Goal: Information Seeking & Learning: Learn about a topic

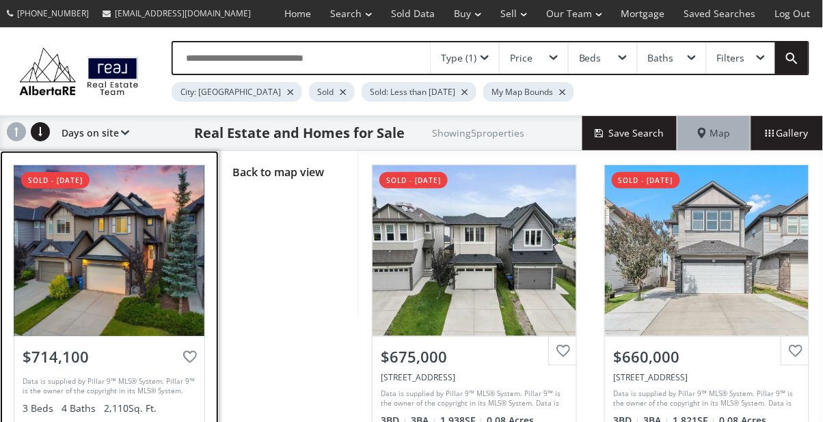
click at [158, 251] on div at bounding box center [109, 250] width 190 height 171
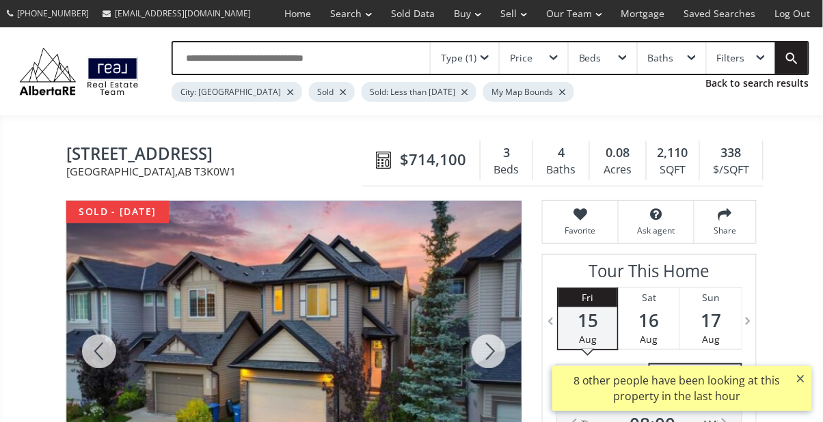
click at [494, 343] on div at bounding box center [489, 351] width 66 height 301
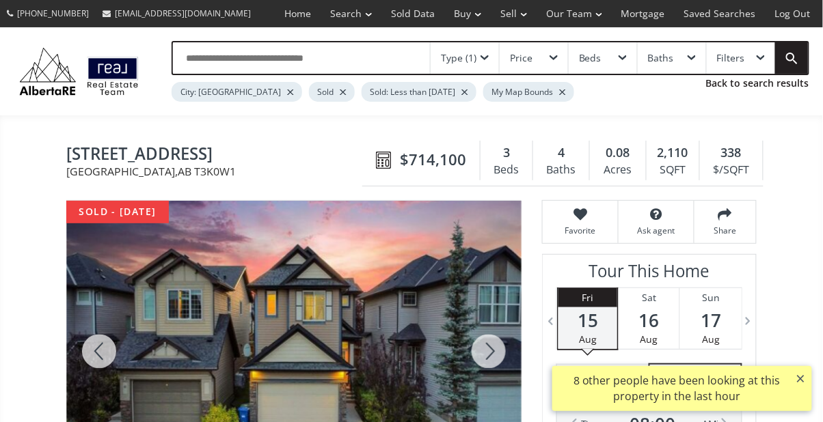
click at [487, 342] on div at bounding box center [489, 351] width 66 height 301
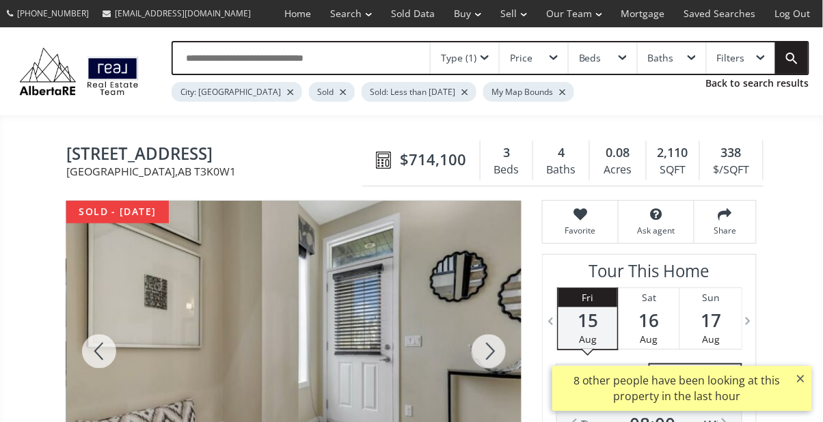
click at [489, 342] on div at bounding box center [489, 351] width 66 height 301
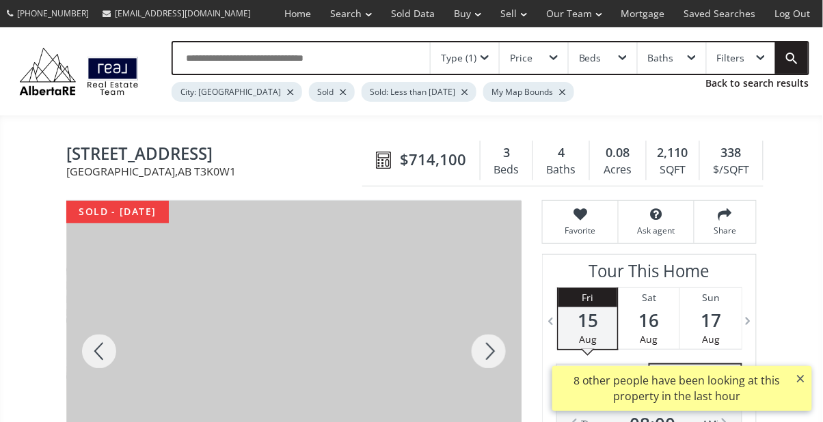
click at [491, 340] on div at bounding box center [489, 351] width 66 height 301
click at [493, 336] on div at bounding box center [489, 351] width 66 height 301
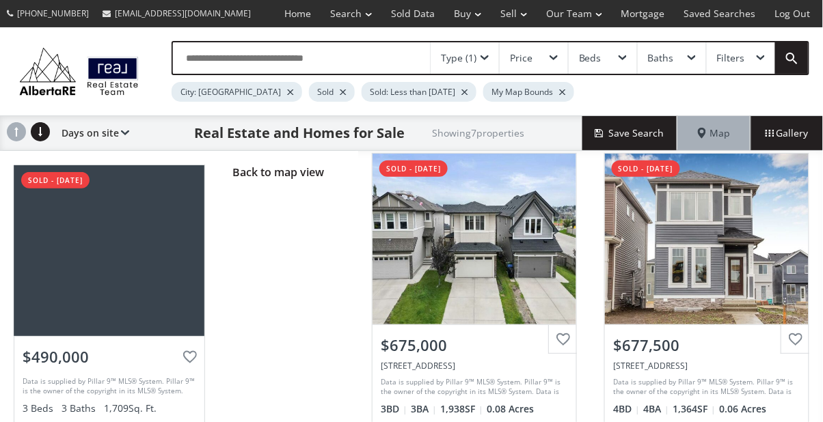
scroll to position [6, 0]
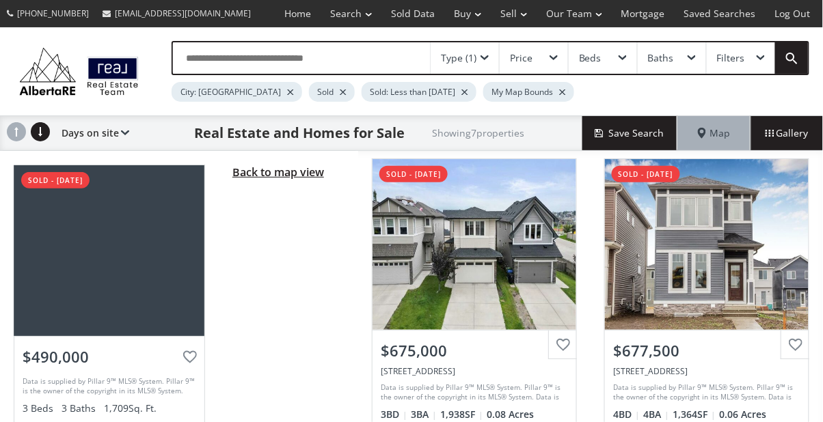
click at [298, 175] on span "Back to map view" at bounding box center [278, 172] width 92 height 15
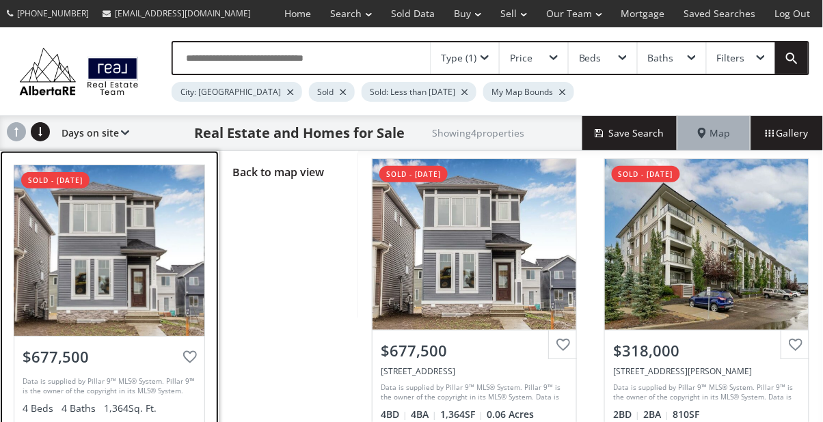
click at [90, 277] on div at bounding box center [109, 250] width 190 height 171
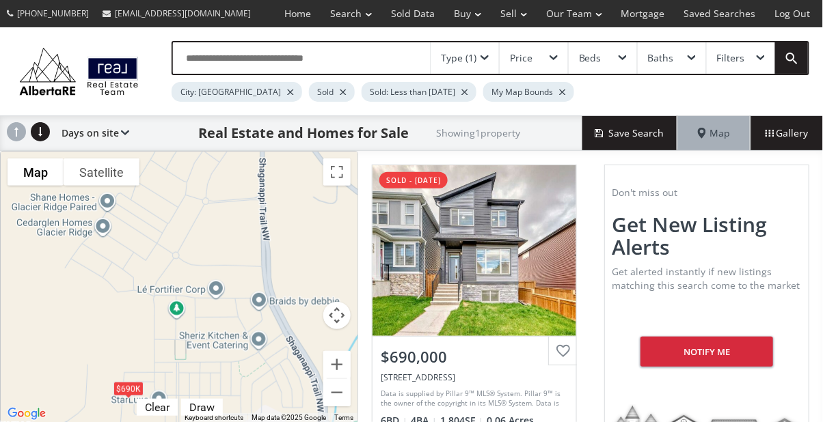
click at [480, 57] on div "Type (1)" at bounding box center [464, 57] width 68 height 31
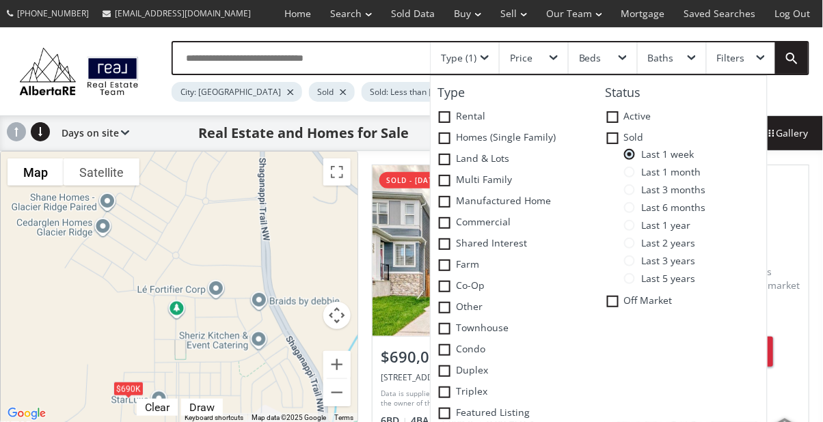
click at [633, 210] on span at bounding box center [629, 207] width 11 height 11
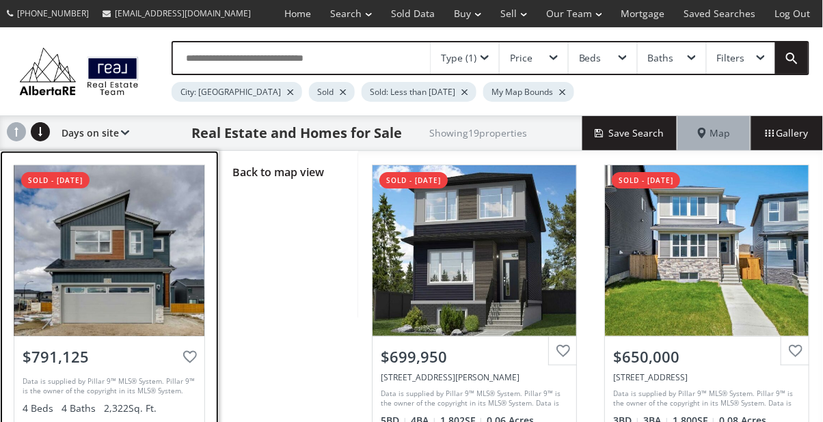
click at [114, 257] on div at bounding box center [109, 250] width 190 height 171
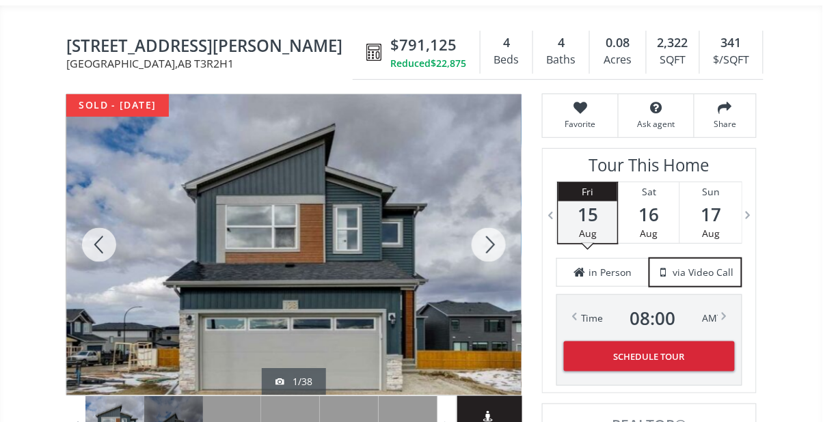
scroll to position [109, 0]
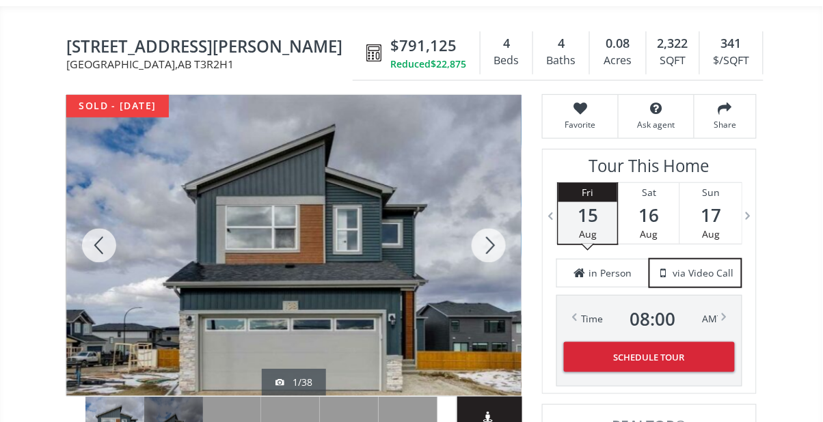
click at [495, 241] on div at bounding box center [489, 245] width 66 height 301
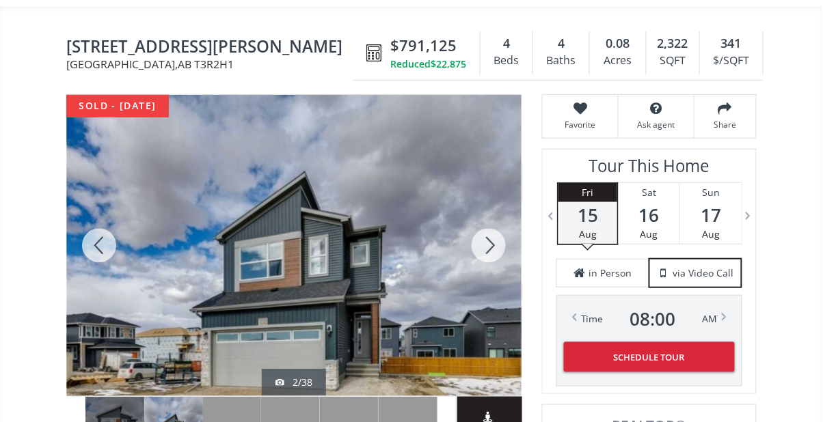
click at [494, 247] on div at bounding box center [489, 245] width 66 height 301
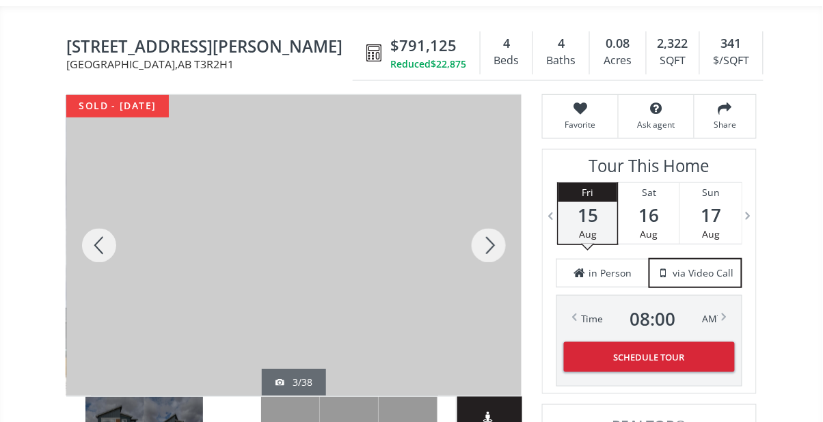
click at [100, 247] on div at bounding box center [99, 245] width 66 height 301
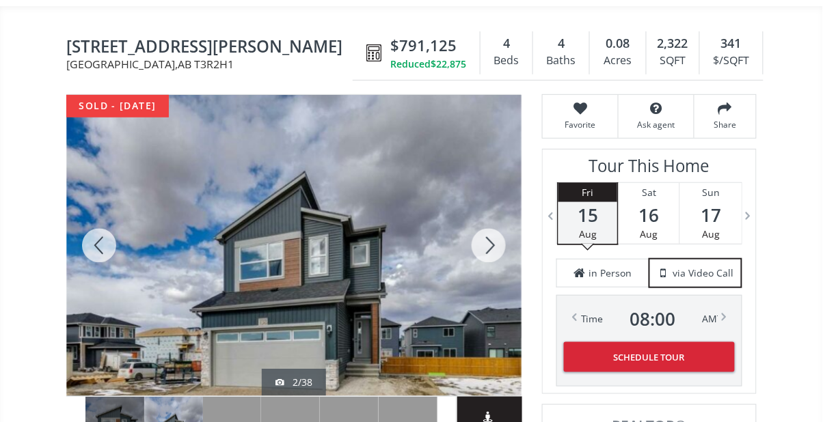
click at [490, 231] on div at bounding box center [489, 245] width 66 height 301
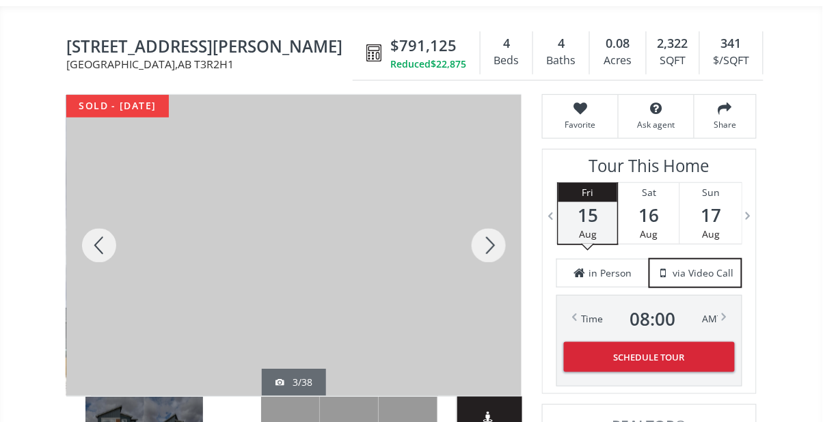
click at [489, 234] on div at bounding box center [489, 245] width 66 height 301
click at [95, 246] on div at bounding box center [99, 245] width 66 height 301
click at [495, 246] on div at bounding box center [489, 245] width 66 height 301
click at [493, 244] on div at bounding box center [489, 245] width 66 height 301
click at [495, 246] on div at bounding box center [489, 245] width 66 height 301
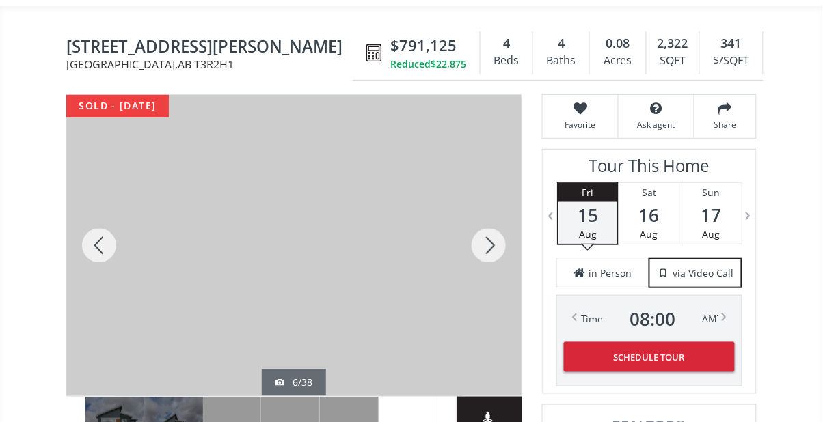
click at [495, 246] on div at bounding box center [489, 245] width 66 height 301
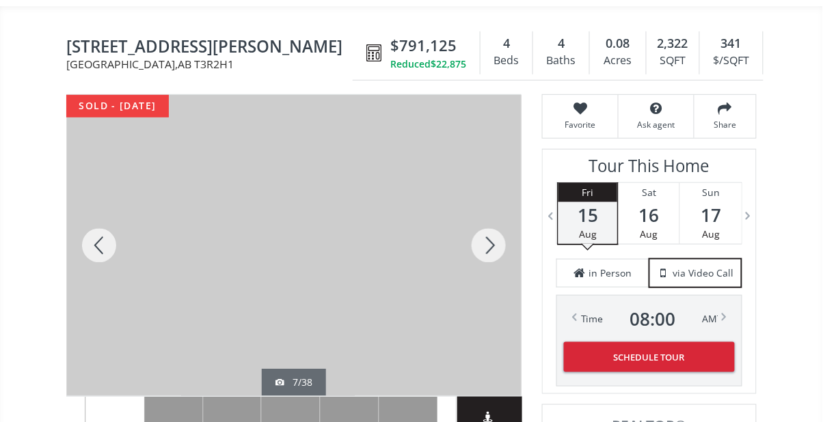
click at [494, 246] on div at bounding box center [489, 245] width 66 height 301
click at [495, 245] on div at bounding box center [489, 245] width 66 height 301
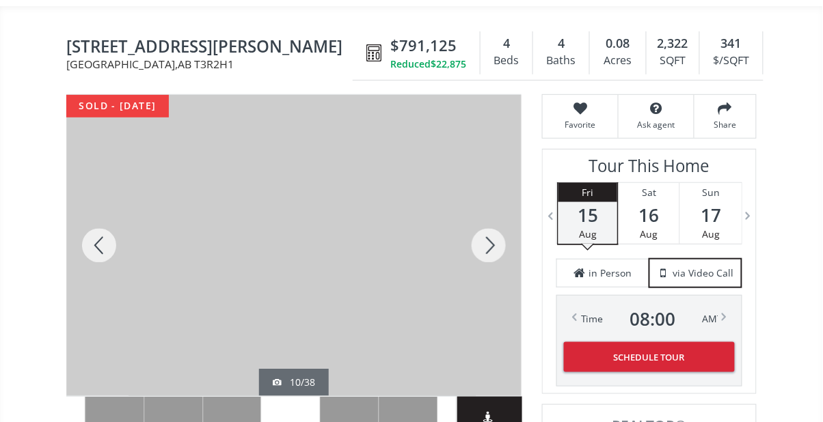
click at [495, 245] on div at bounding box center [489, 245] width 66 height 301
click at [495, 244] on div at bounding box center [489, 245] width 66 height 301
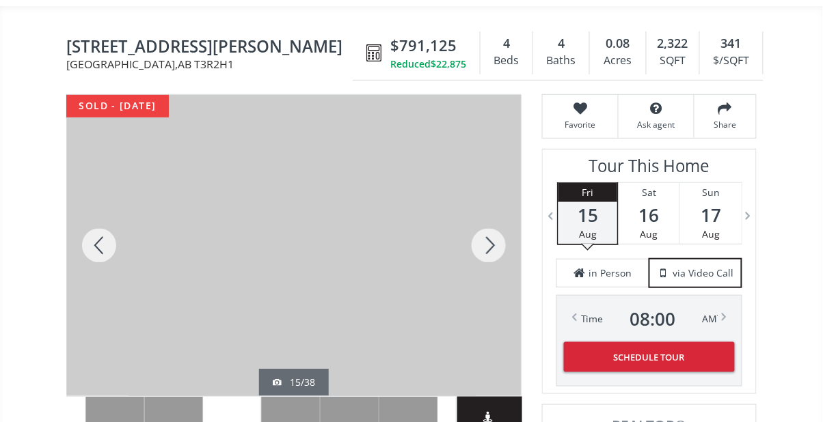
click at [495, 244] on div at bounding box center [489, 245] width 66 height 301
click at [495, 243] on div at bounding box center [489, 245] width 66 height 301
click at [493, 243] on div at bounding box center [489, 245] width 66 height 301
click at [494, 243] on div at bounding box center [489, 245] width 66 height 301
click at [493, 243] on div at bounding box center [489, 245] width 66 height 301
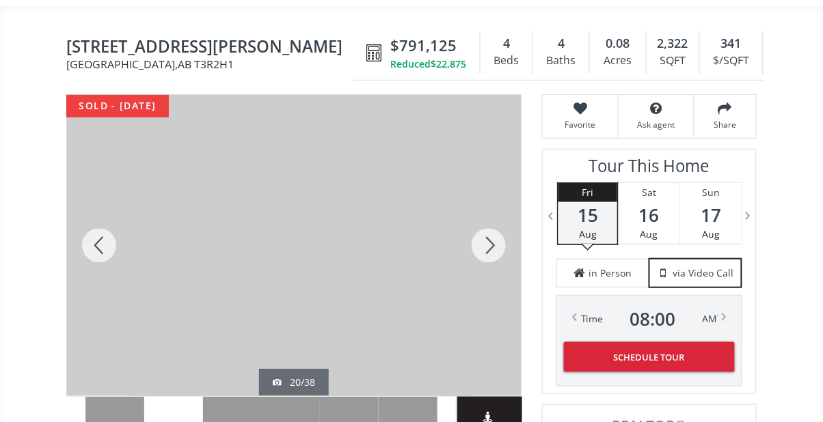
click at [493, 242] on div at bounding box center [489, 245] width 66 height 301
click at [494, 241] on div at bounding box center [489, 245] width 66 height 301
click at [493, 240] on div at bounding box center [489, 245] width 66 height 301
click at [493, 243] on div at bounding box center [489, 245] width 66 height 301
click at [95, 245] on div at bounding box center [99, 245] width 66 height 301
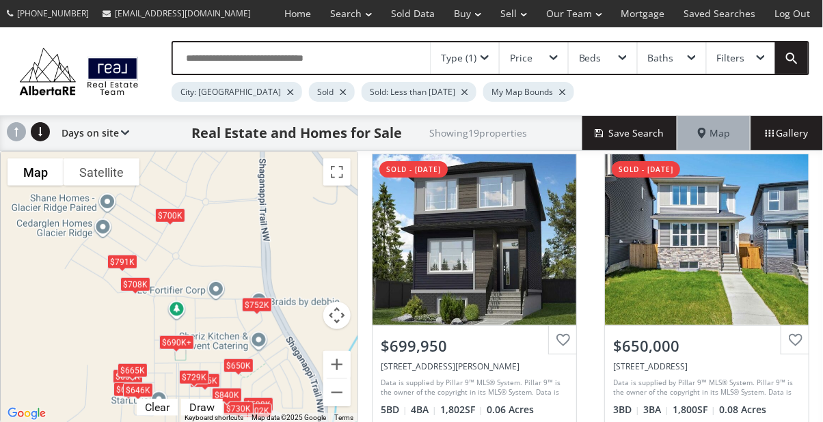
scroll to position [15, 0]
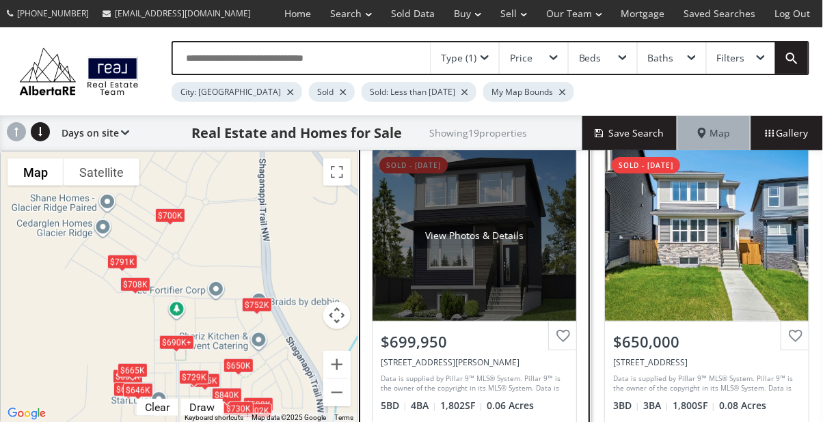
click at [509, 238] on div "View Photos & Details" at bounding box center [474, 236] width 98 height 14
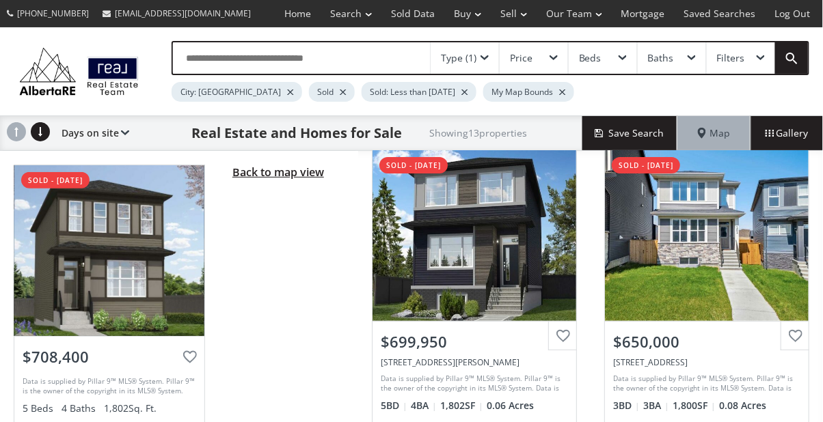
click at [240, 165] on span "Back to map view" at bounding box center [278, 172] width 92 height 15
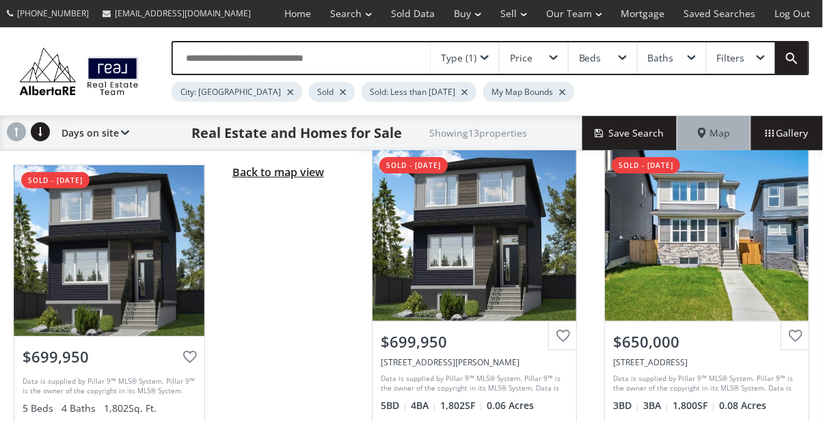
click at [244, 169] on span "Back to map view" at bounding box center [278, 172] width 92 height 15
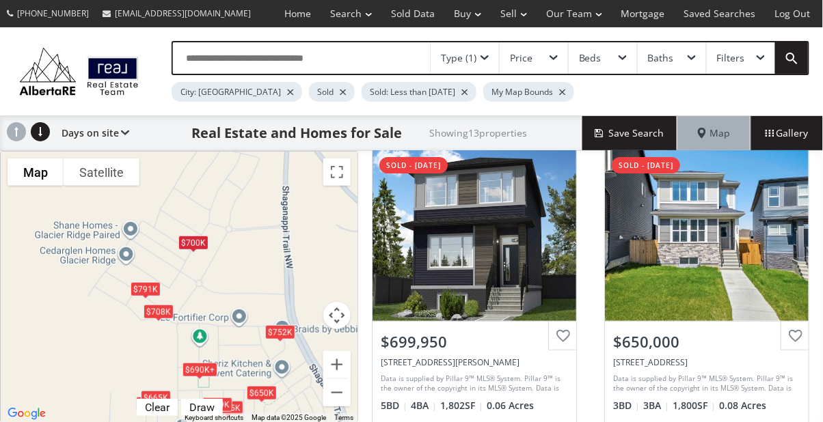
click at [480, 54] on div "Type (1)" at bounding box center [464, 57] width 68 height 31
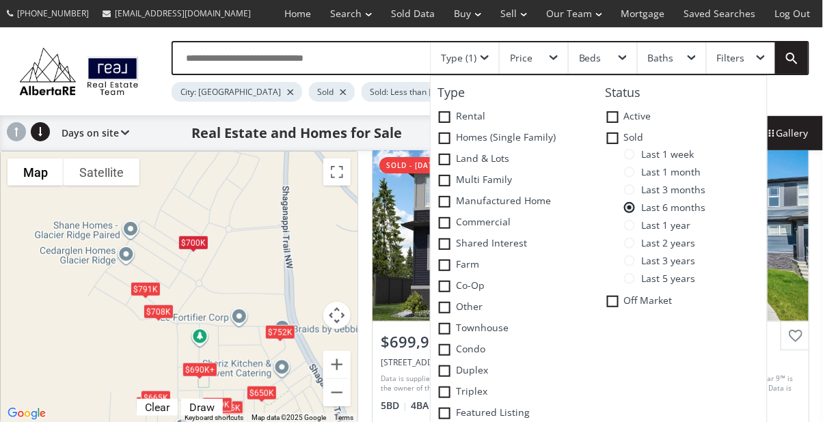
click at [624, 155] on span at bounding box center [629, 154] width 11 height 11
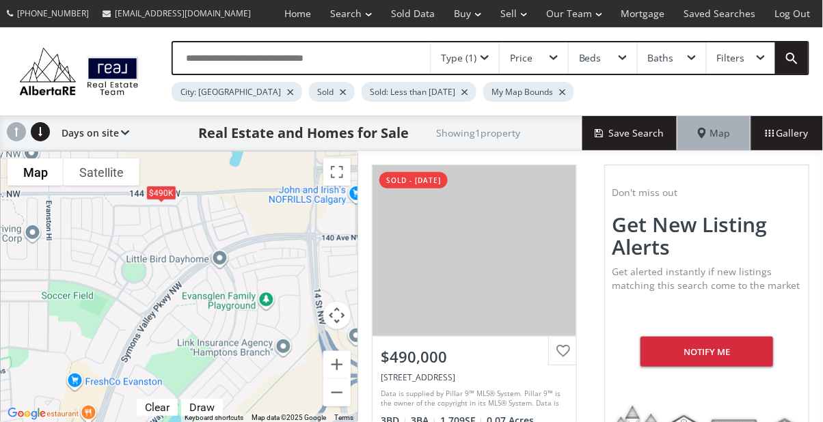
click at [475, 59] on div "Type (1)" at bounding box center [459, 58] width 36 height 10
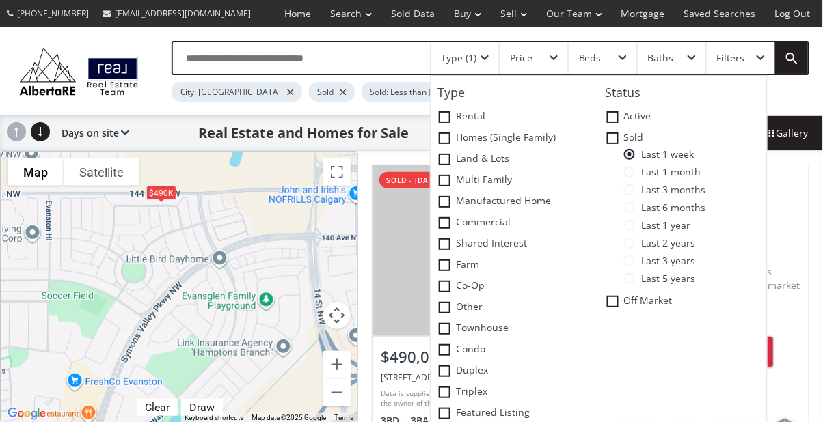
click at [629, 227] on span at bounding box center [629, 225] width 11 height 11
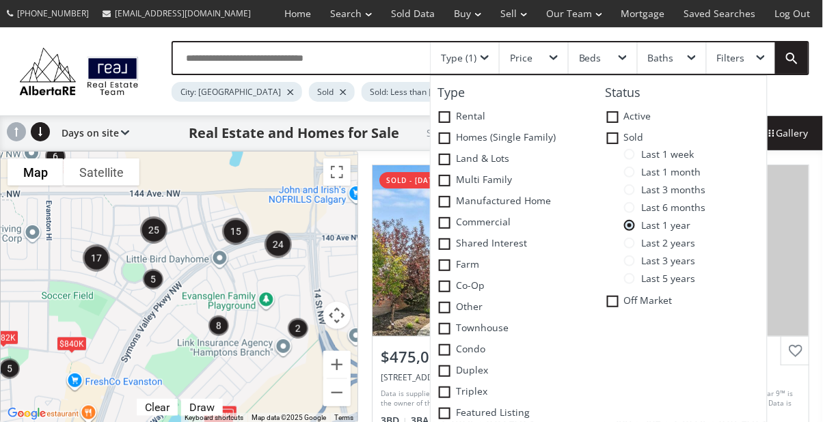
click at [633, 203] on span at bounding box center [629, 207] width 11 height 11
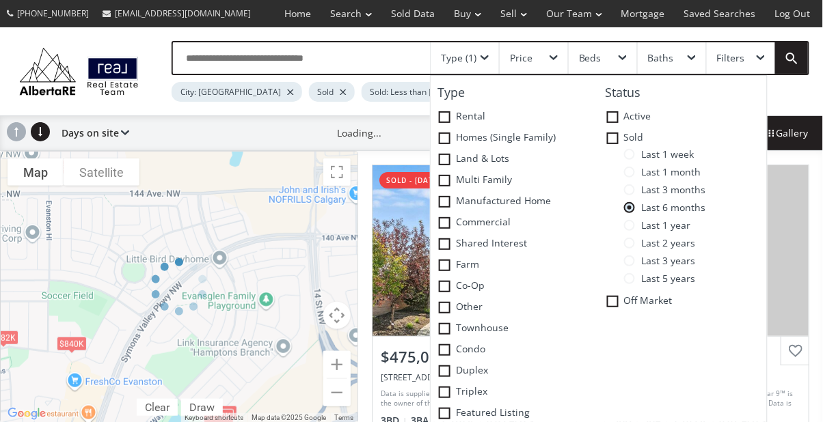
click at [627, 171] on span at bounding box center [629, 172] width 11 height 11
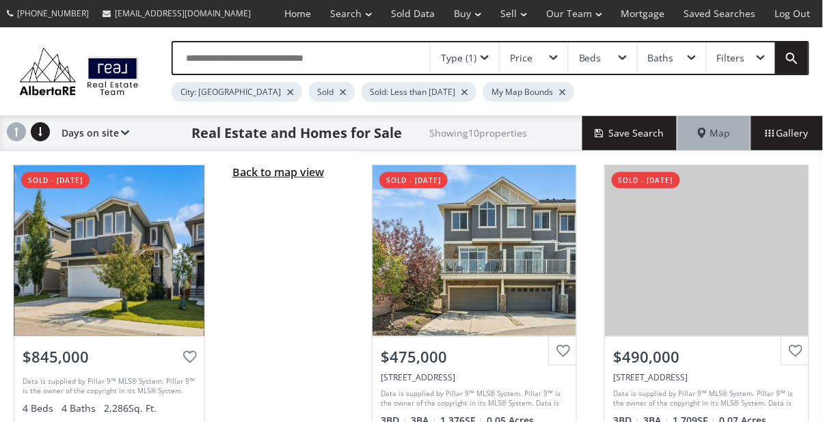
click at [305, 166] on span "Back to map view" at bounding box center [278, 172] width 92 height 15
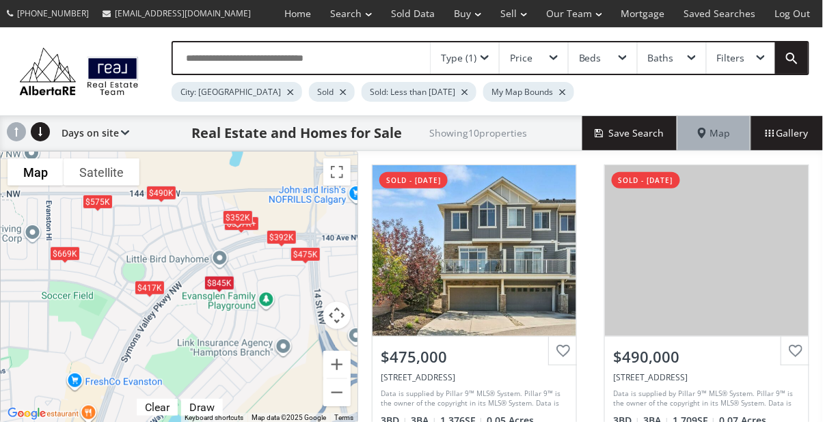
click at [475, 58] on div "Type (1)" at bounding box center [459, 58] width 36 height 10
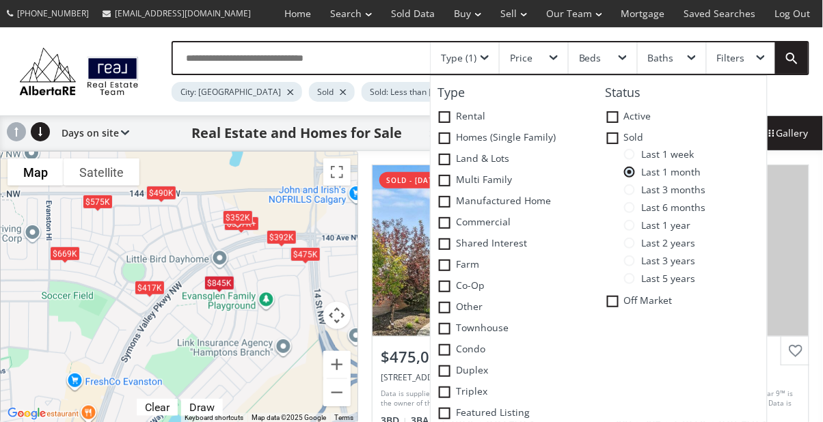
click at [625, 153] on span at bounding box center [629, 154] width 11 height 11
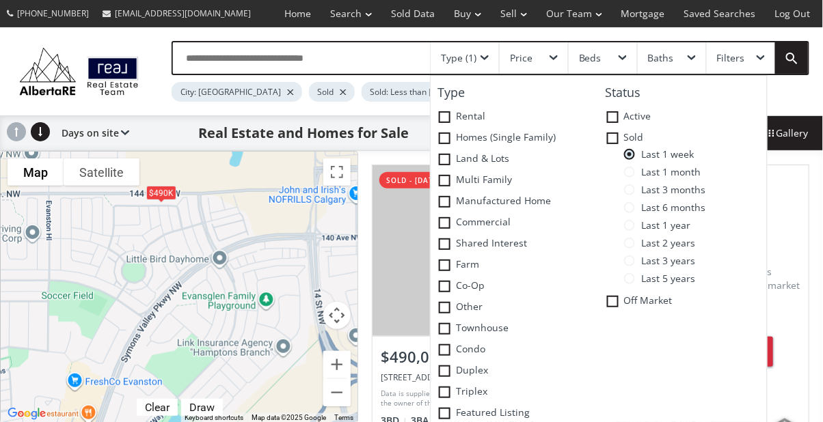
click at [485, 57] on span at bounding box center [484, 57] width 8 height 5
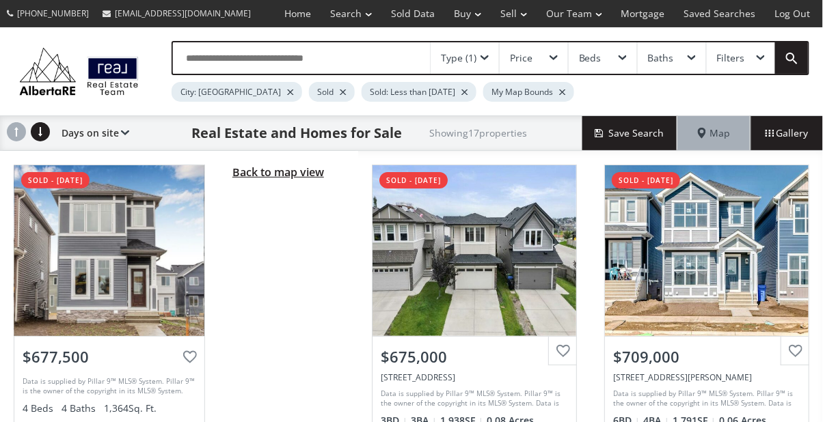
click at [264, 176] on span "Back to map view" at bounding box center [278, 172] width 92 height 15
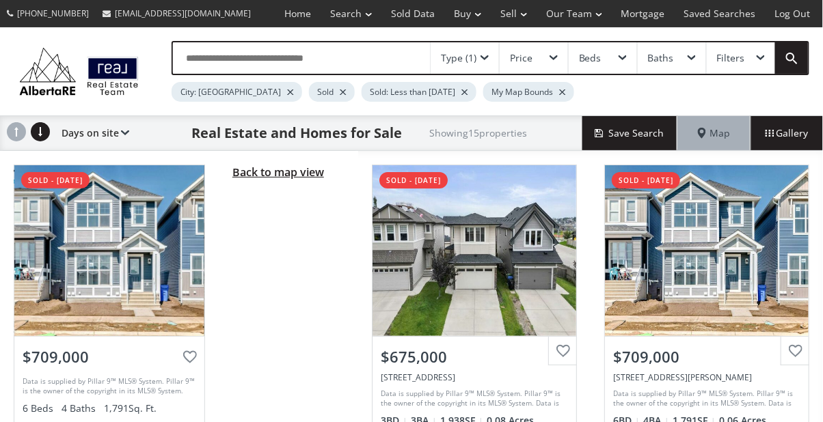
click at [297, 167] on span "Back to map view" at bounding box center [278, 172] width 92 height 15
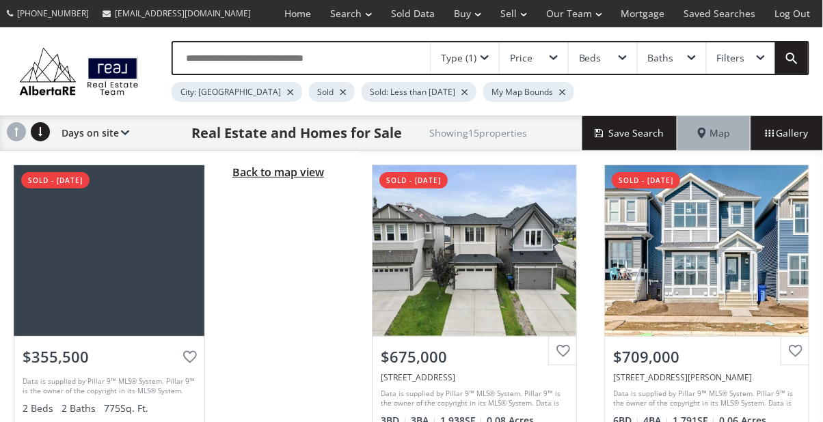
click at [300, 176] on span "Back to map view" at bounding box center [278, 172] width 92 height 15
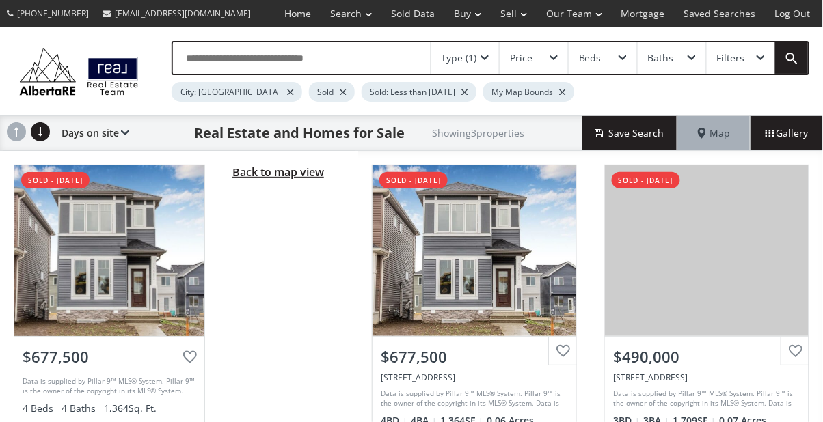
click at [291, 178] on span "Back to map view" at bounding box center [278, 172] width 92 height 15
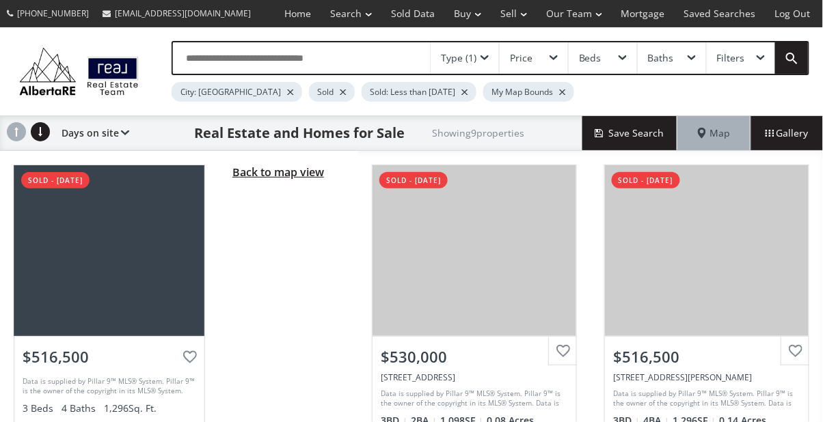
click at [275, 175] on span "Back to map view" at bounding box center [278, 172] width 92 height 15
click at [290, 169] on span "Back to map view" at bounding box center [278, 172] width 92 height 15
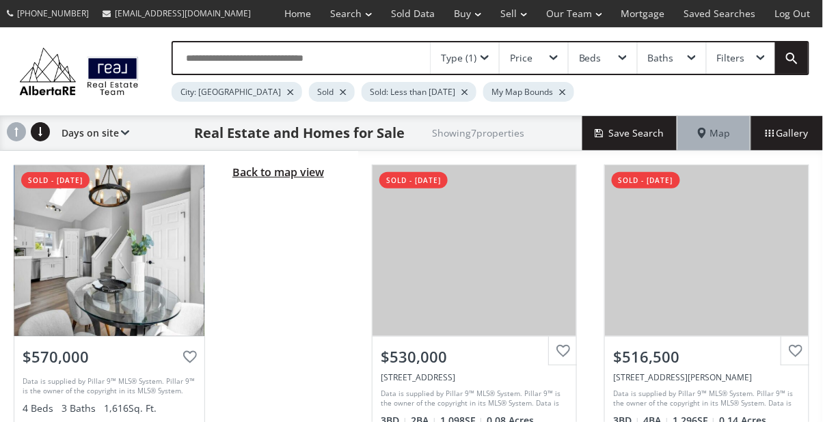
click at [286, 171] on span "Back to map view" at bounding box center [278, 172] width 92 height 15
click at [284, 169] on span "Back to map view" at bounding box center [278, 172] width 92 height 15
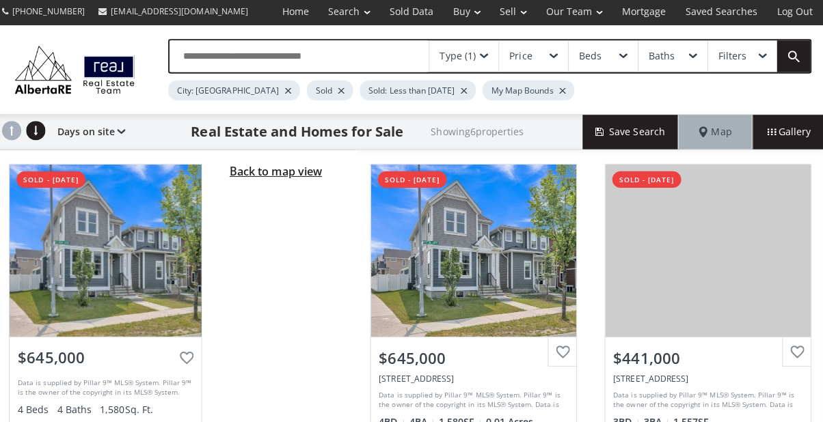
click at [294, 171] on span "Back to map view" at bounding box center [278, 172] width 92 height 15
